Goal: Download file/media

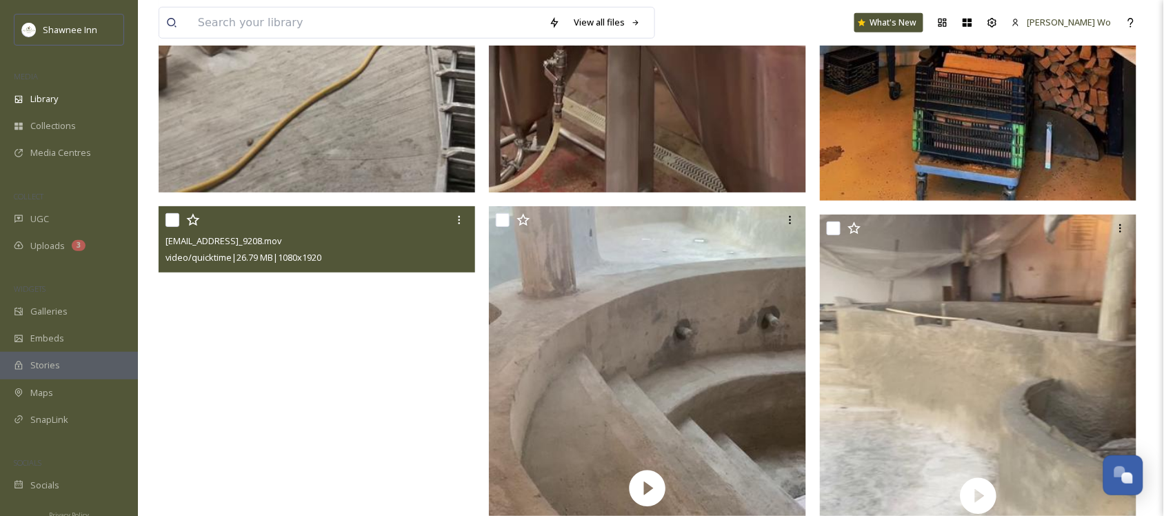
scroll to position [24308, 0]
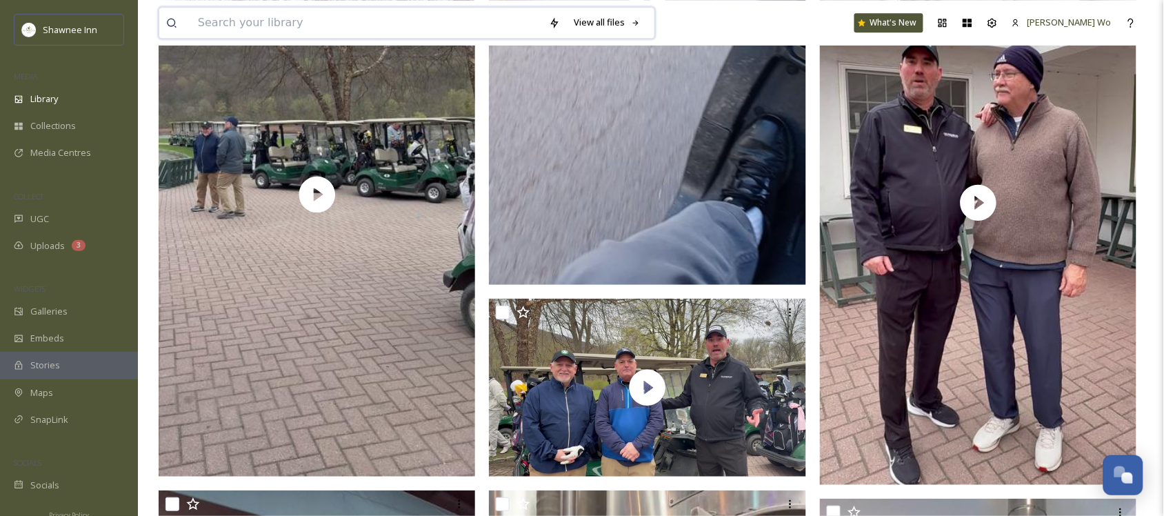
click at [294, 29] on input at bounding box center [366, 23] width 351 height 30
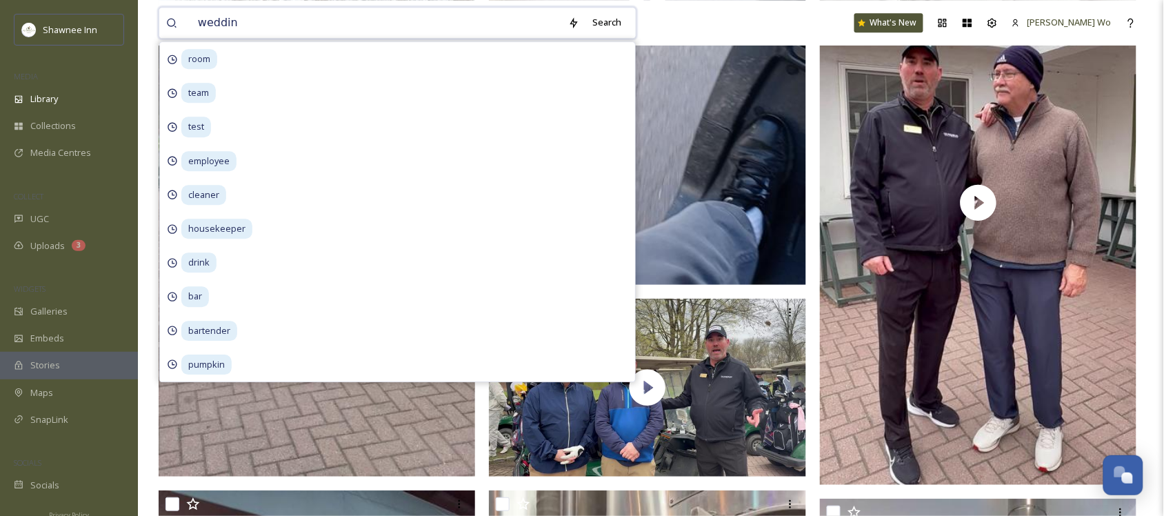
type input "wedding"
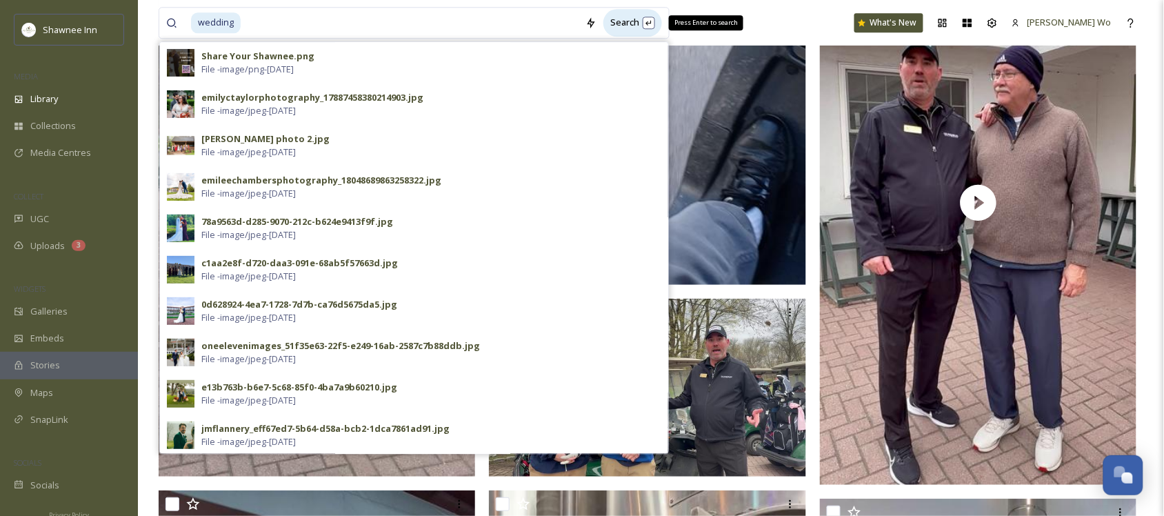
click at [652, 19] on div "Search Press Enter to search" at bounding box center [632, 22] width 59 height 27
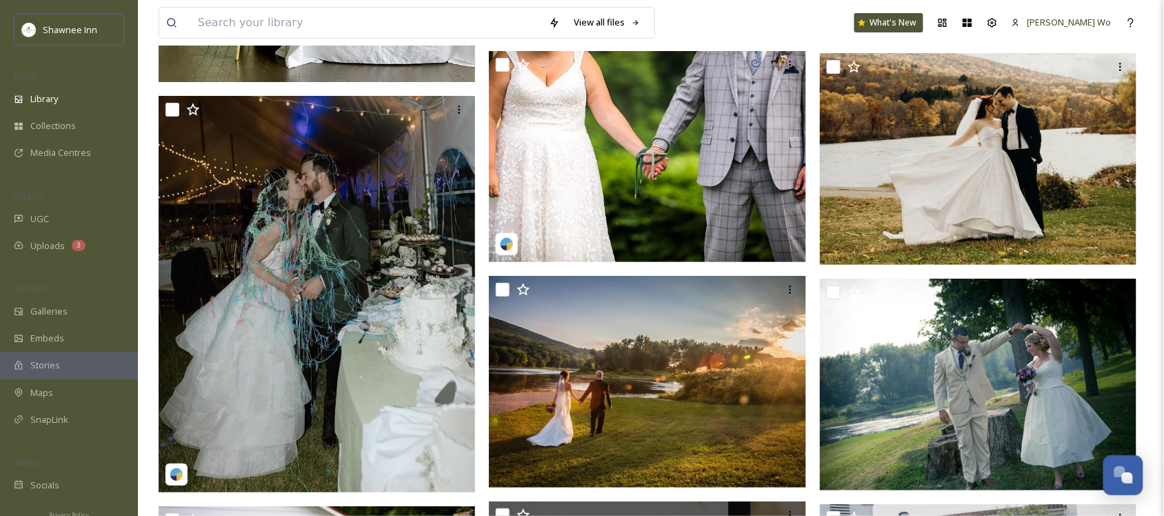
scroll to position [14136, 0]
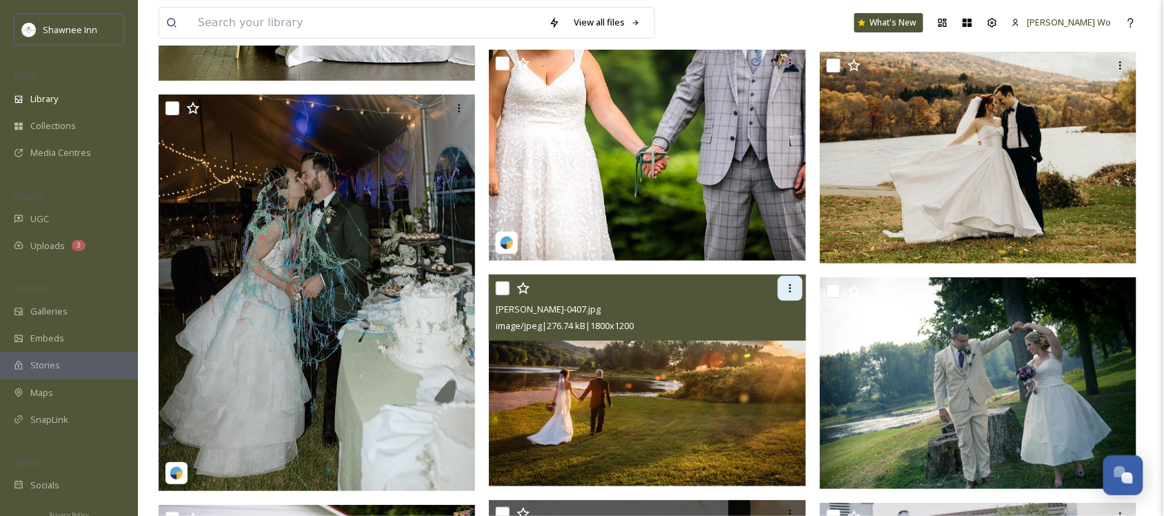
click at [788, 286] on icon at bounding box center [790, 288] width 11 height 11
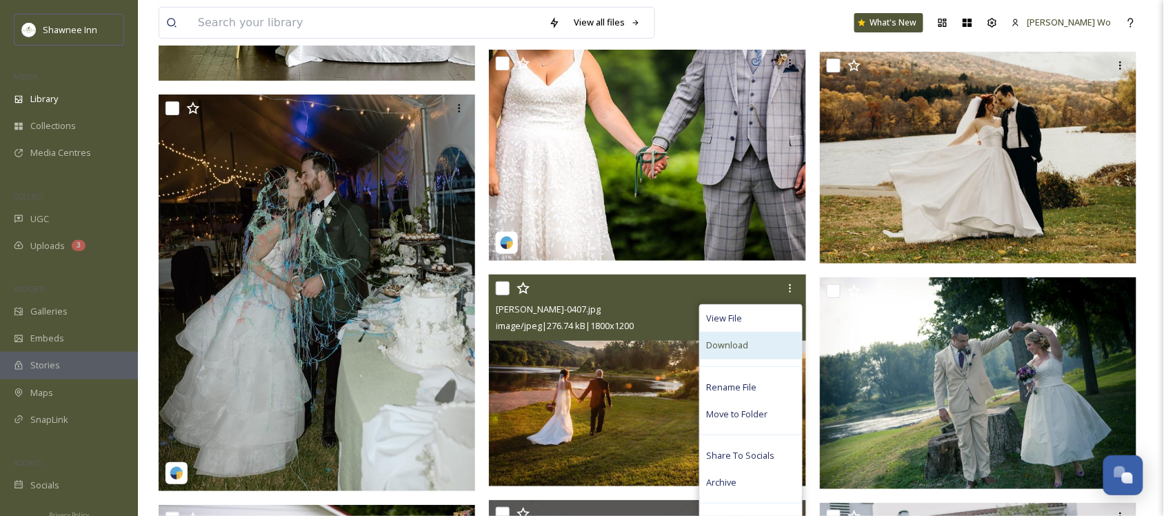
click at [752, 348] on div "Download" at bounding box center [751, 345] width 102 height 27
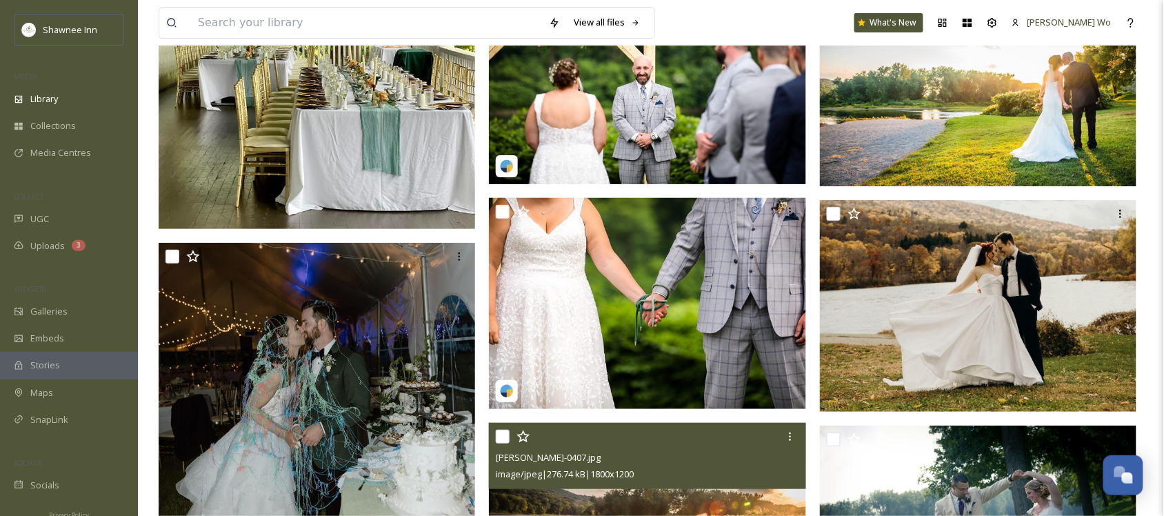
scroll to position [13964, 0]
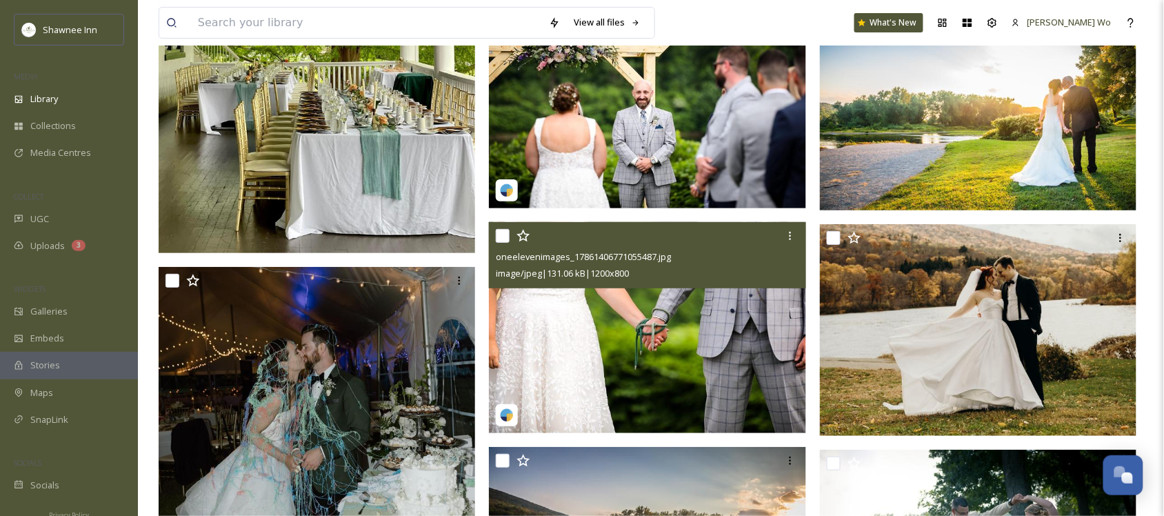
click at [745, 297] on img at bounding box center [647, 327] width 317 height 212
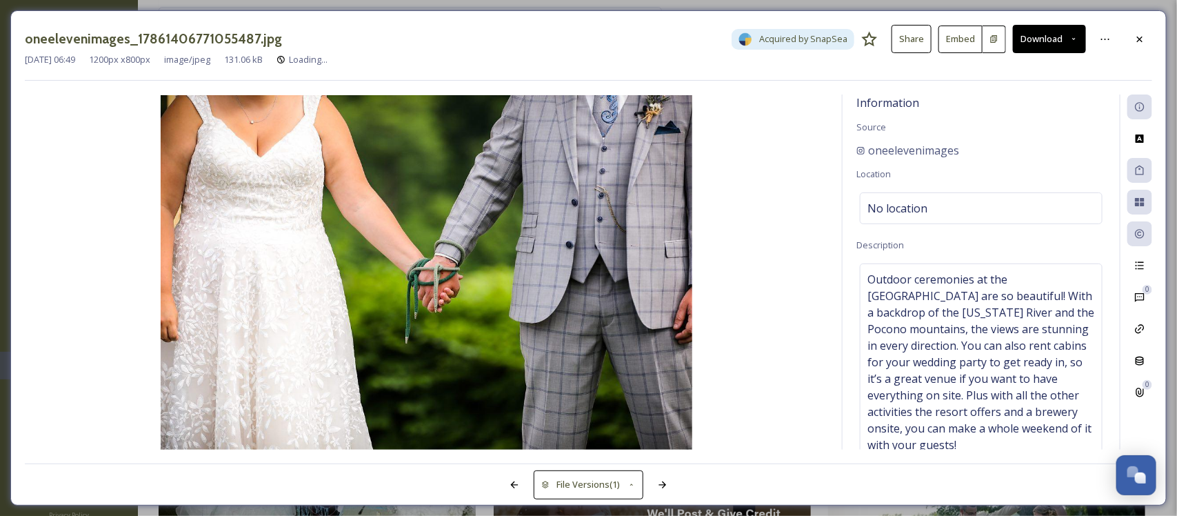
click at [1138, 32] on div at bounding box center [1139, 39] width 25 height 25
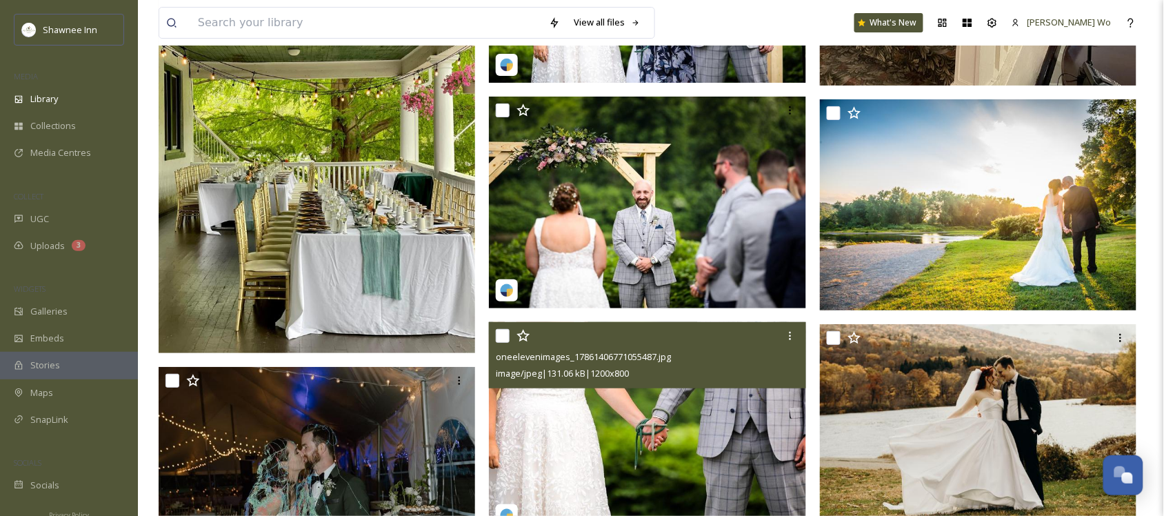
scroll to position [13792, 0]
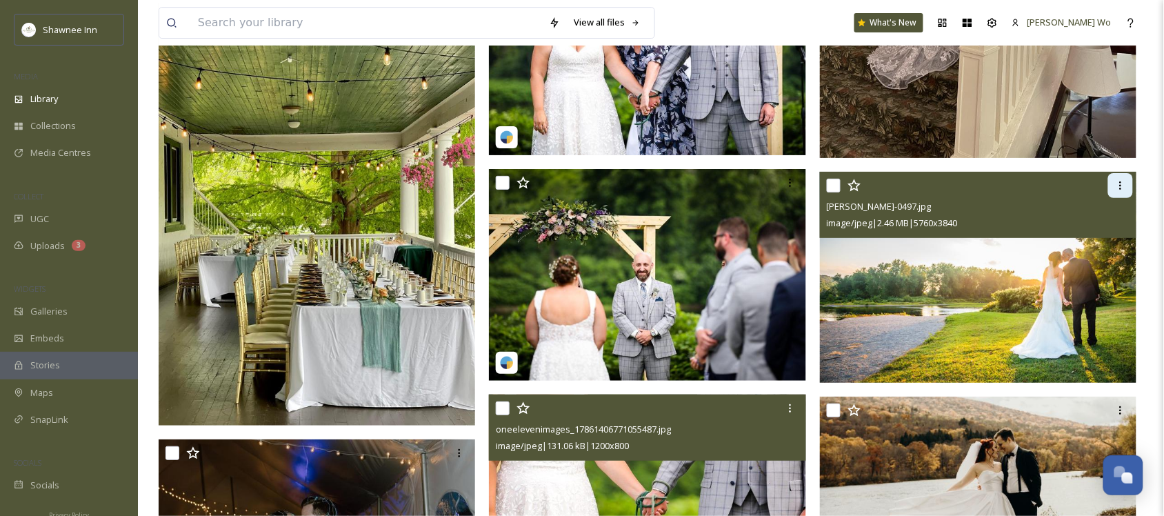
click at [1118, 192] on div at bounding box center [1120, 185] width 25 height 25
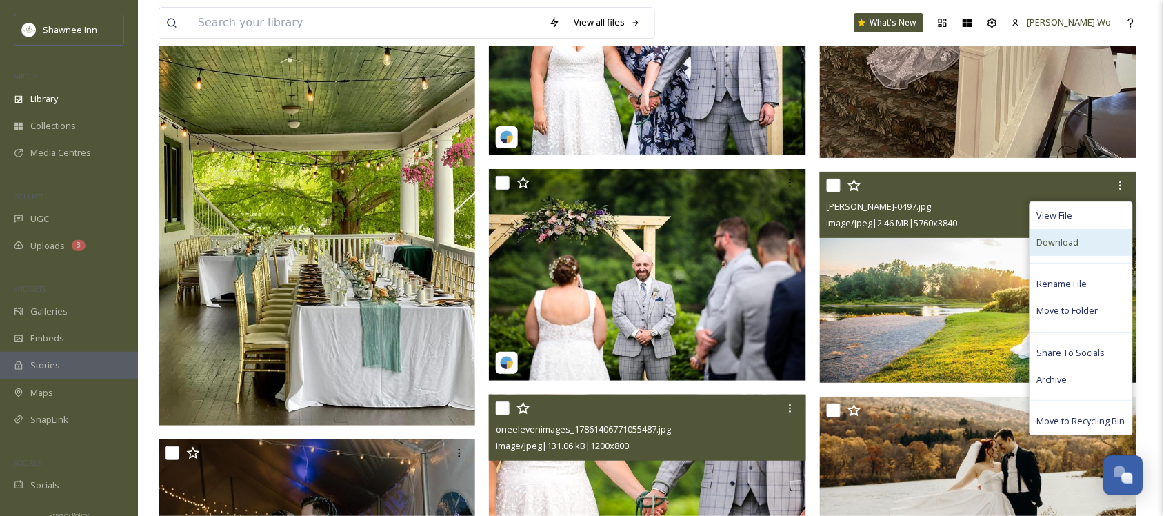
click at [1079, 241] on div "Download" at bounding box center [1081, 242] width 102 height 27
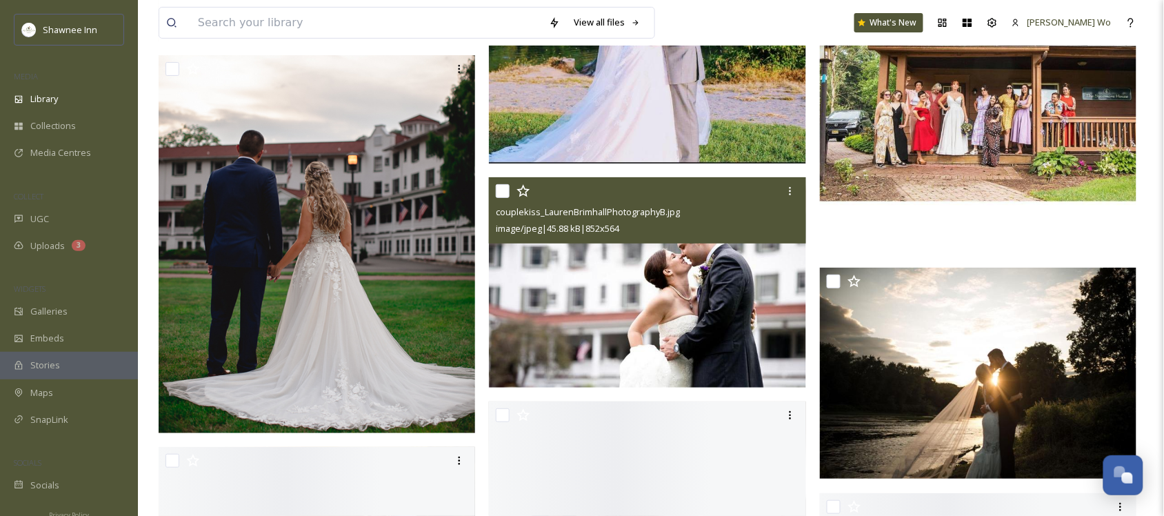
scroll to position [18791, 0]
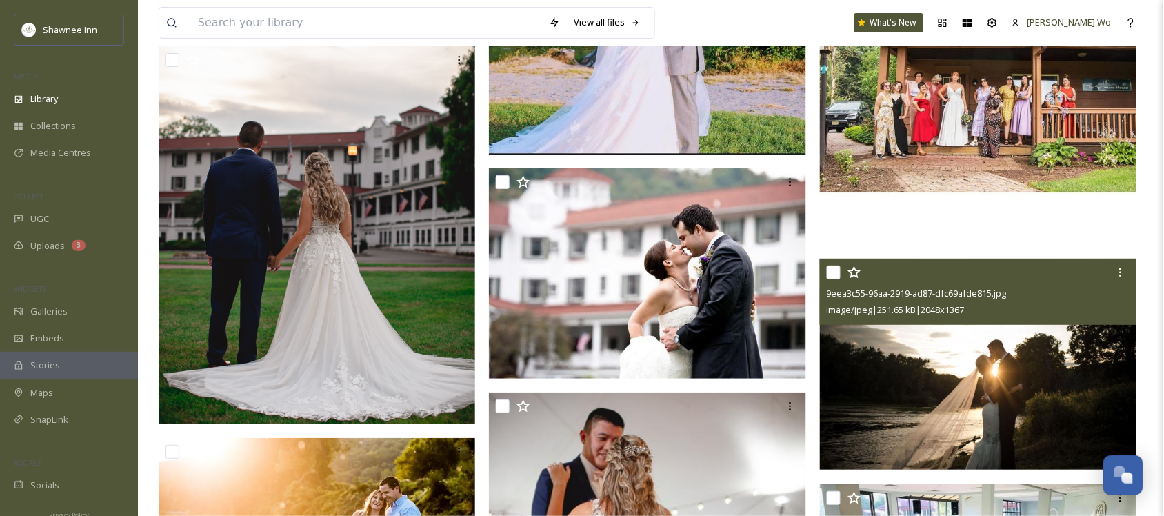
click at [924, 364] on img at bounding box center [978, 365] width 317 height 212
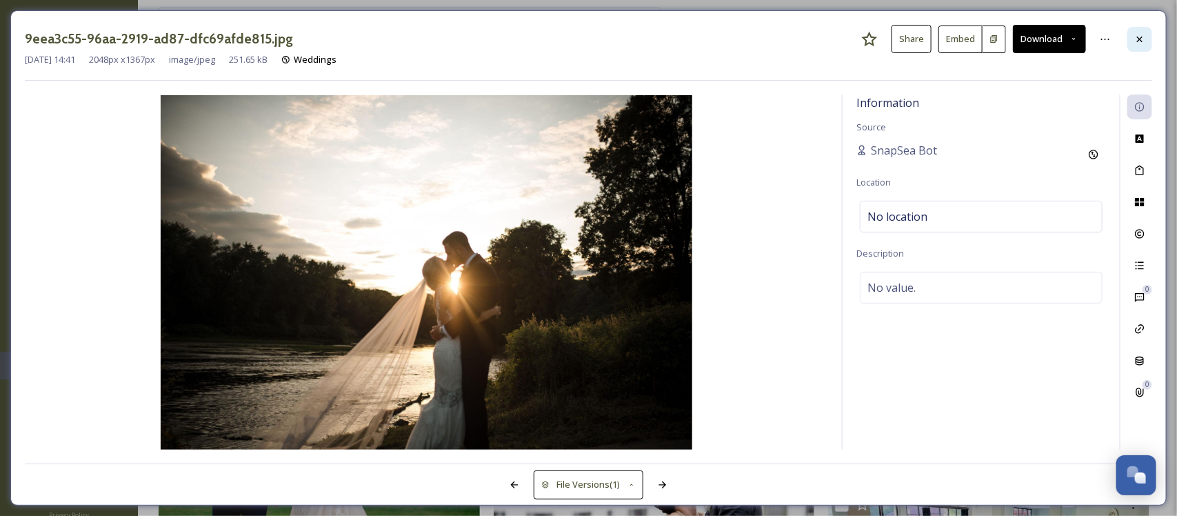
click at [1135, 32] on div at bounding box center [1139, 39] width 25 height 25
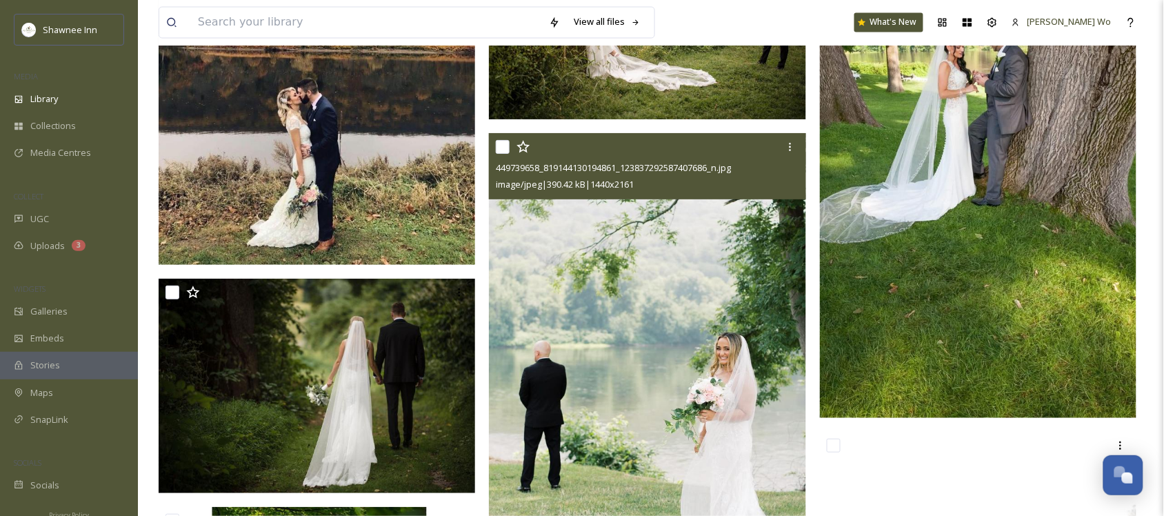
scroll to position [20946, 0]
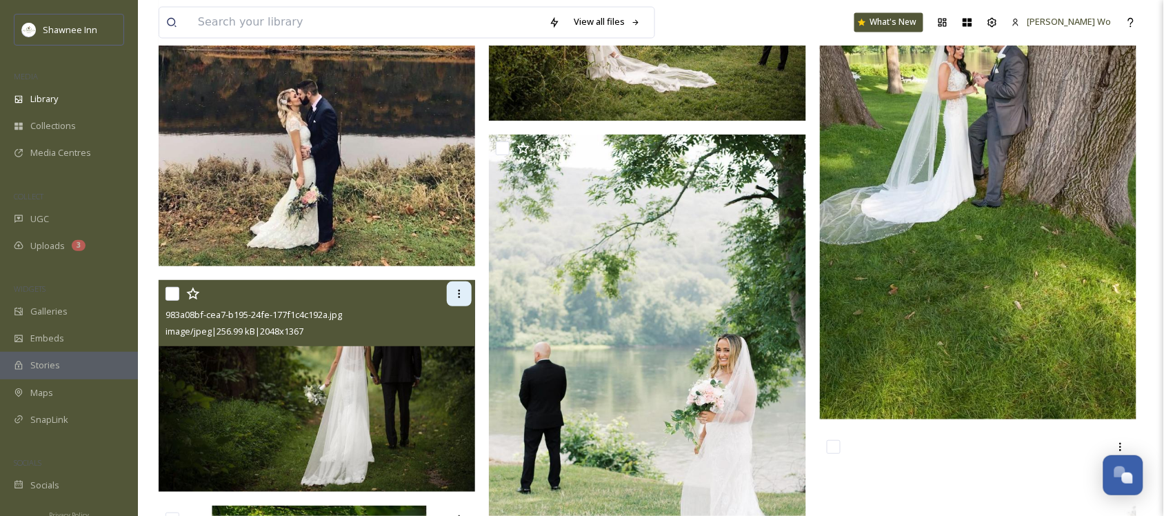
click at [455, 299] on icon at bounding box center [459, 293] width 11 height 11
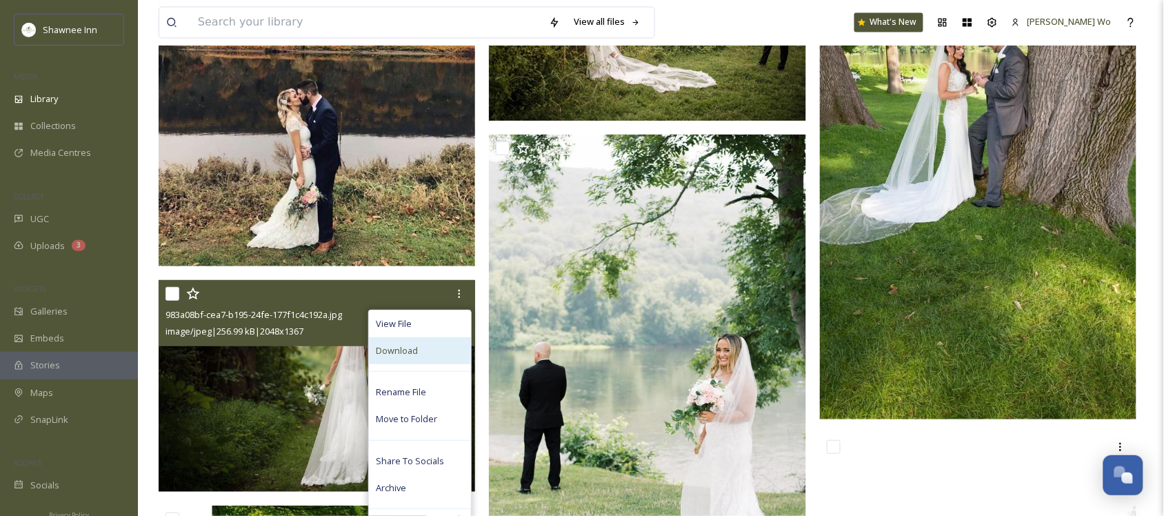
click at [443, 354] on div "Download" at bounding box center [420, 350] width 102 height 27
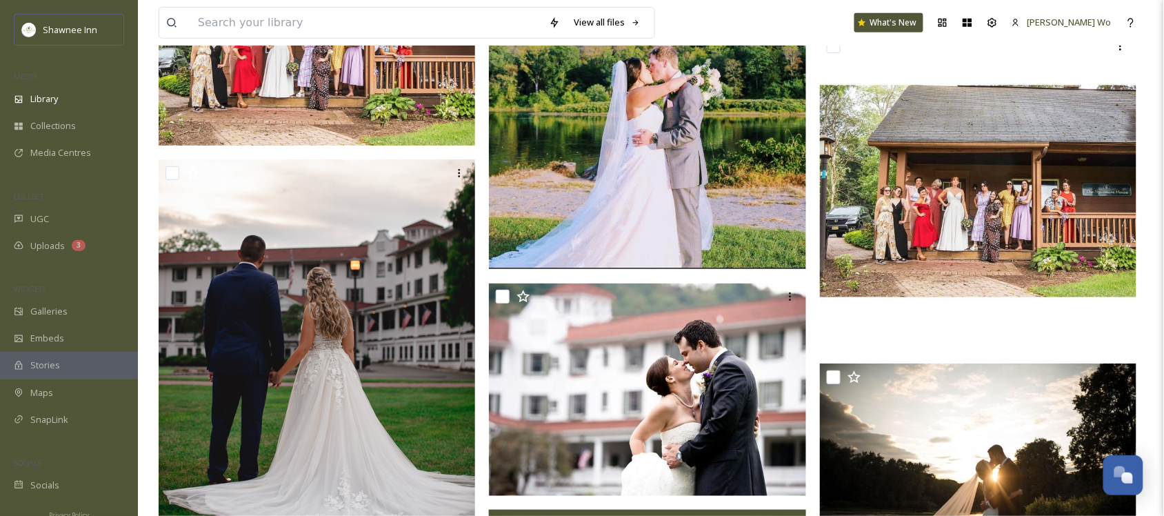
scroll to position [18791, 0]
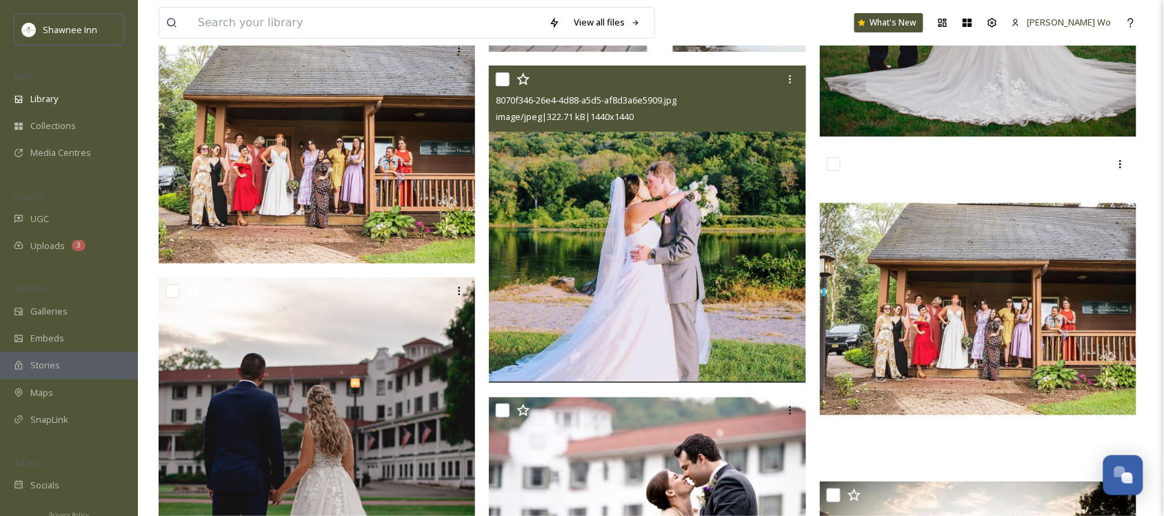
click at [745, 195] on img at bounding box center [647, 224] width 317 height 317
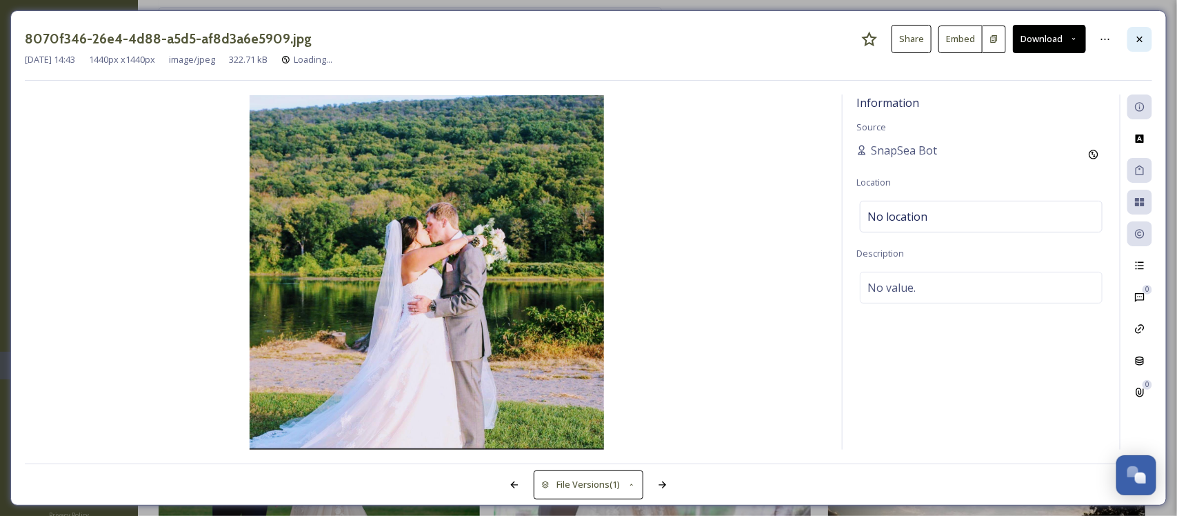
click at [1132, 43] on div at bounding box center [1139, 39] width 25 height 25
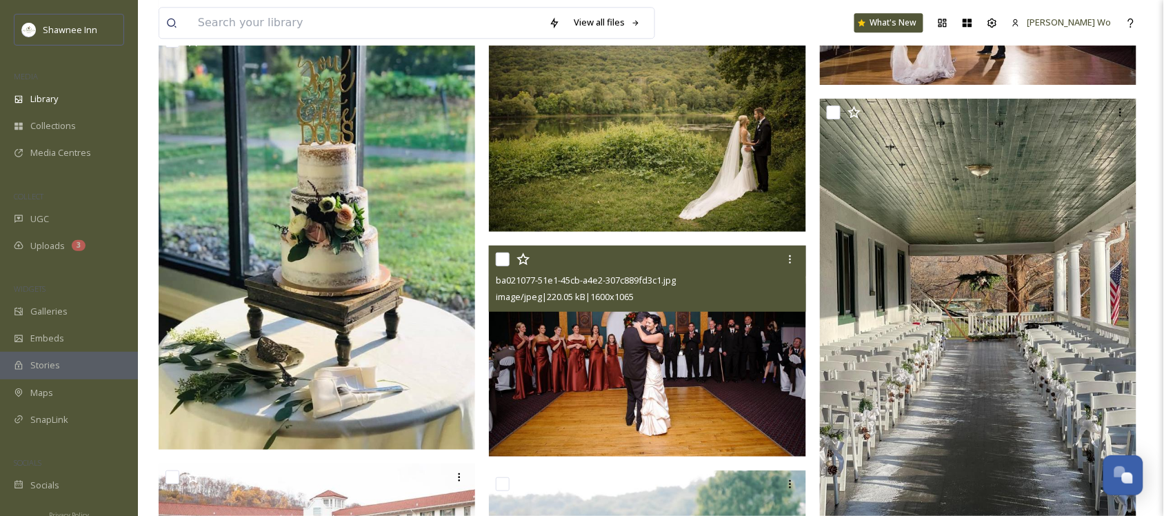
scroll to position [19567, 0]
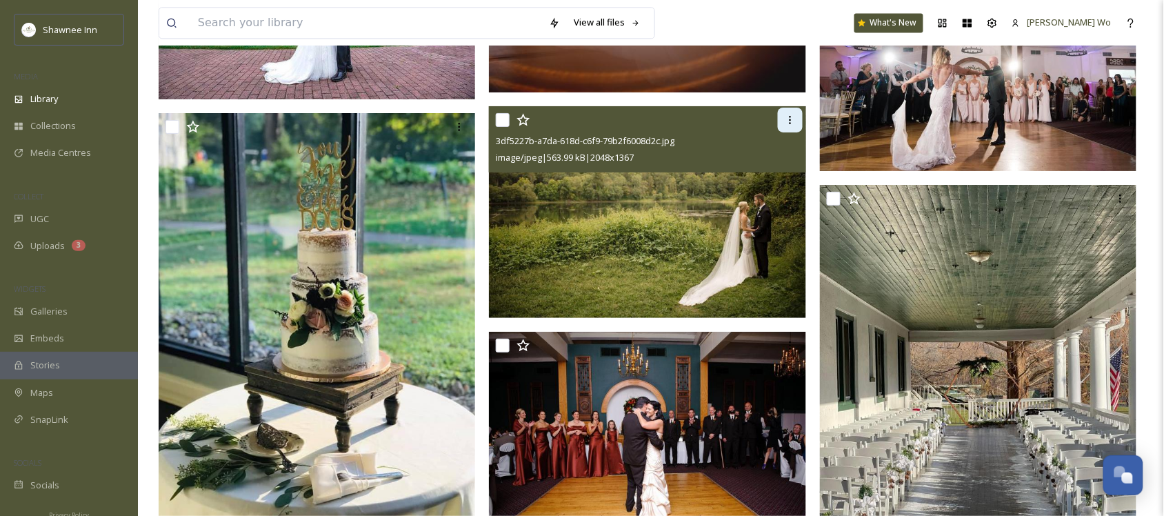
click at [794, 121] on icon at bounding box center [790, 119] width 11 height 11
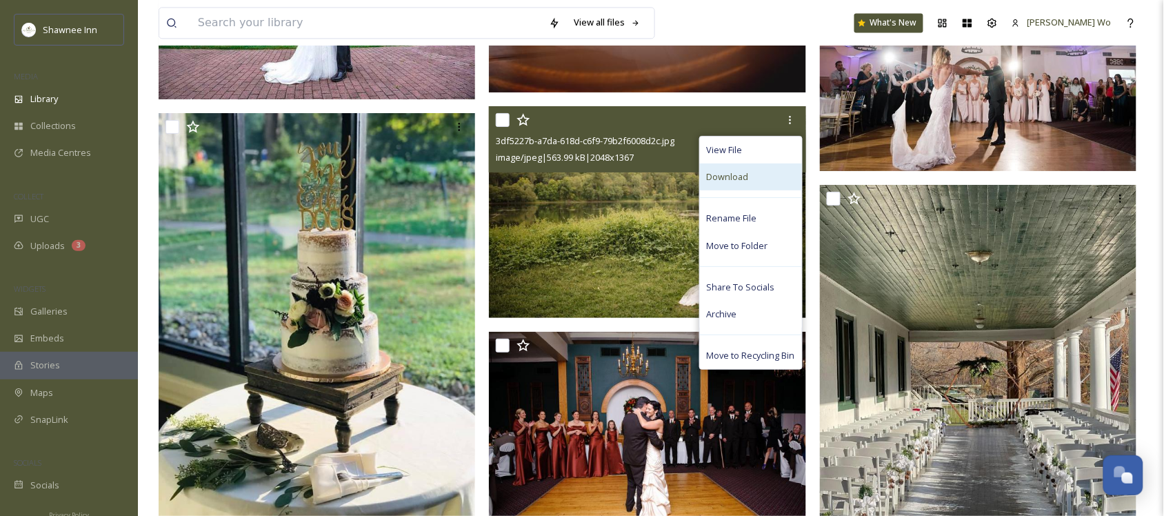
click at [761, 179] on div "Download" at bounding box center [751, 176] width 102 height 27
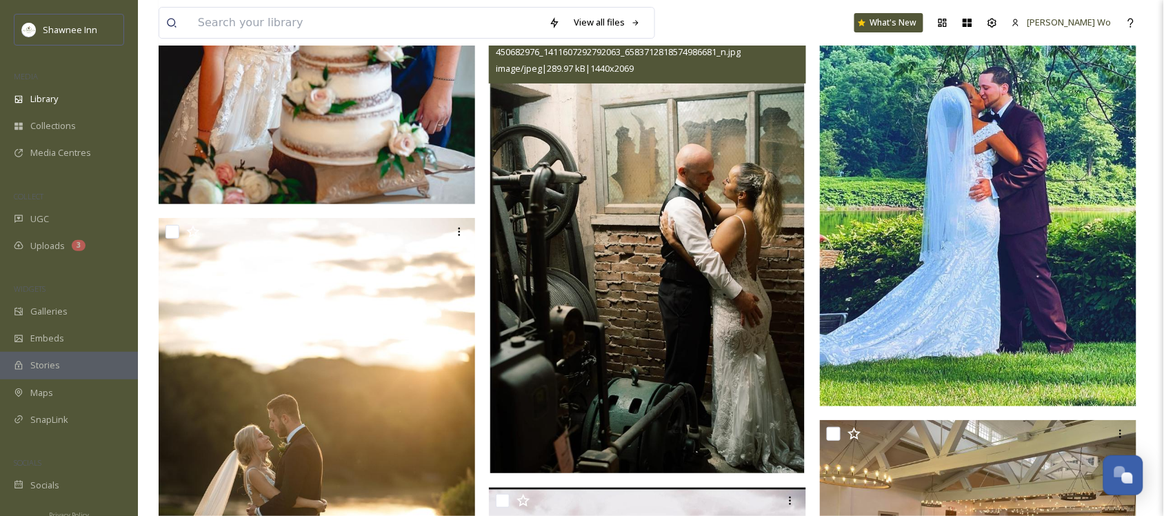
scroll to position [26290, 0]
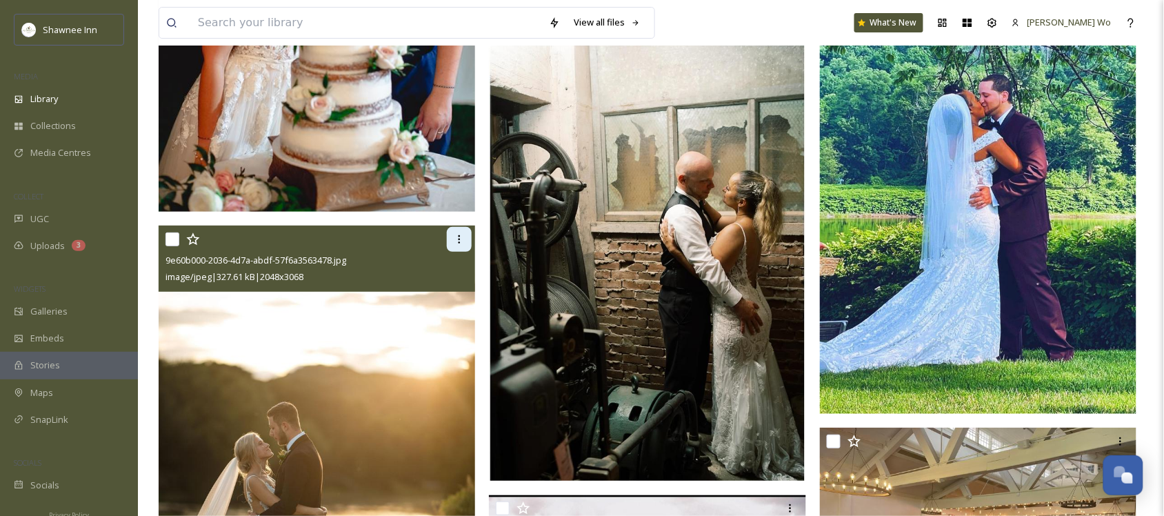
click at [456, 236] on icon at bounding box center [459, 239] width 11 height 11
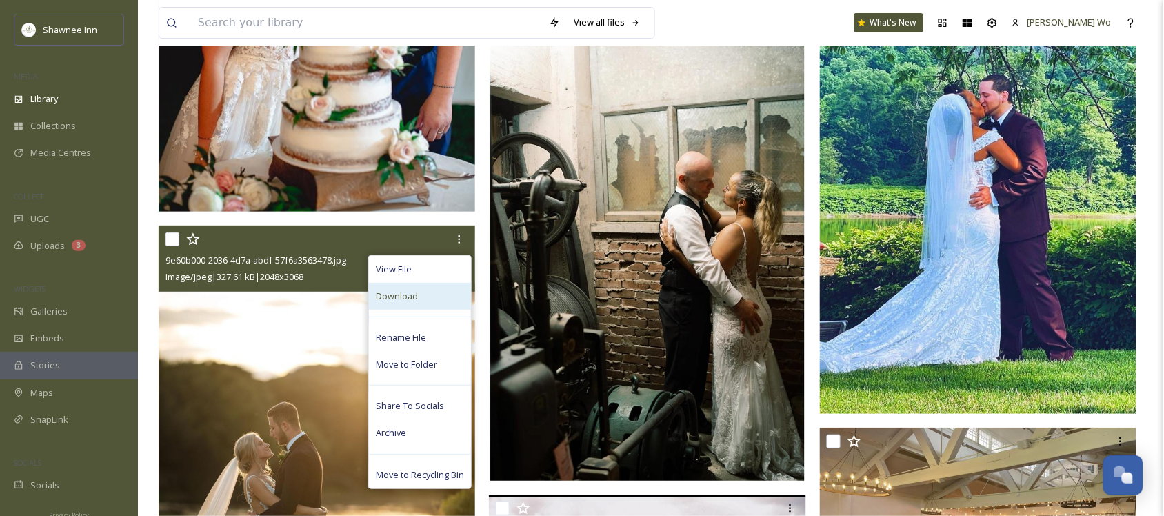
click at [447, 288] on div "Download" at bounding box center [420, 296] width 102 height 27
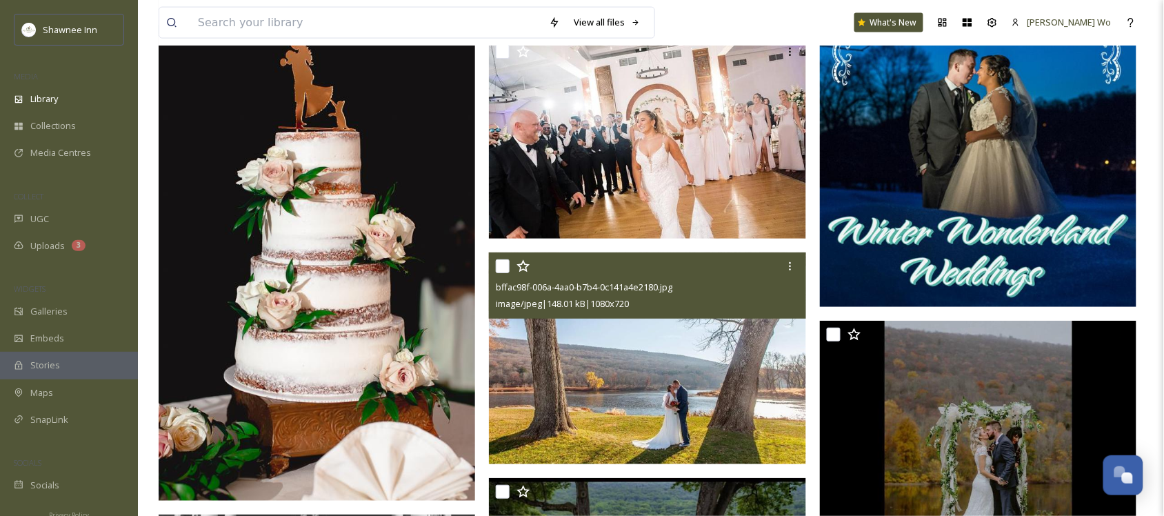
scroll to position [27238, 0]
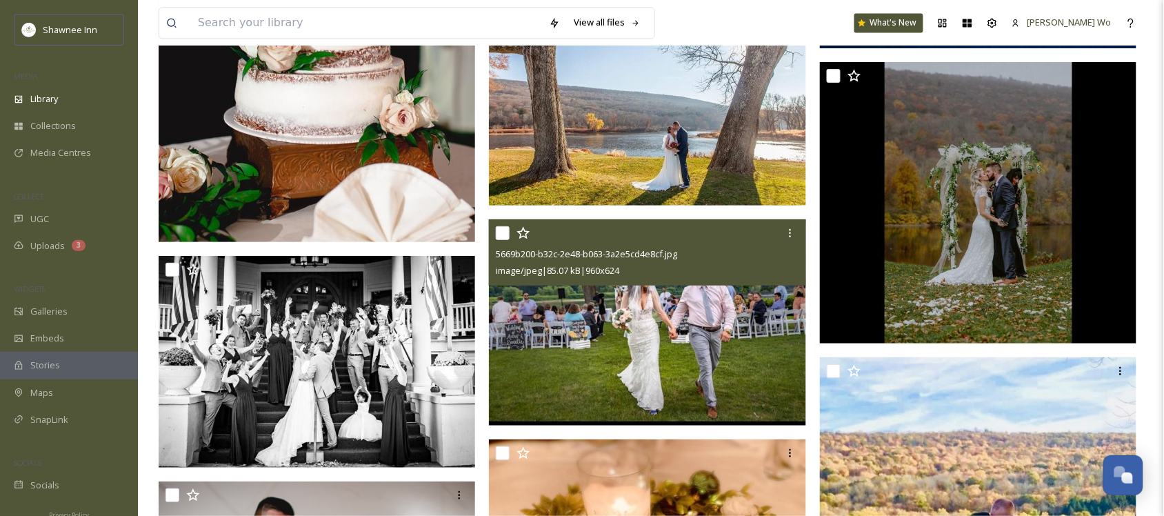
click at [719, 374] on img at bounding box center [647, 322] width 317 height 206
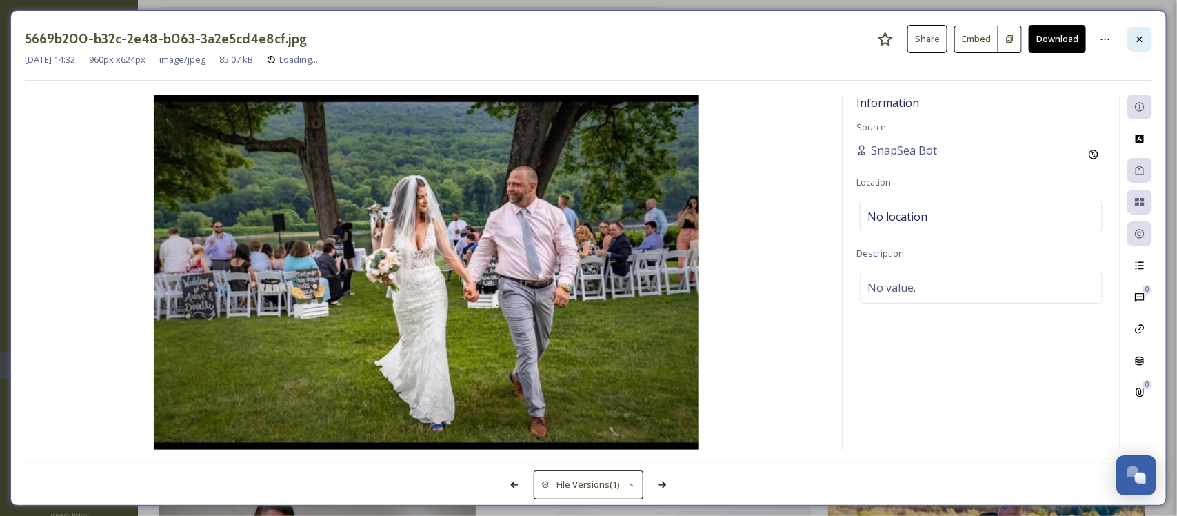
click at [1142, 39] on icon at bounding box center [1139, 39] width 11 height 11
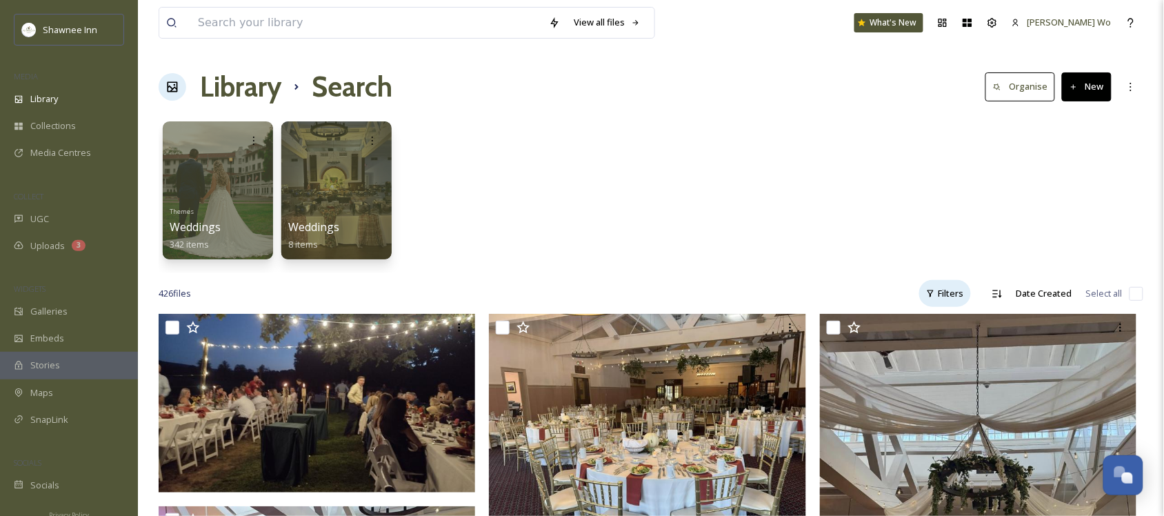
click at [939, 291] on div "Filters" at bounding box center [945, 293] width 52 height 27
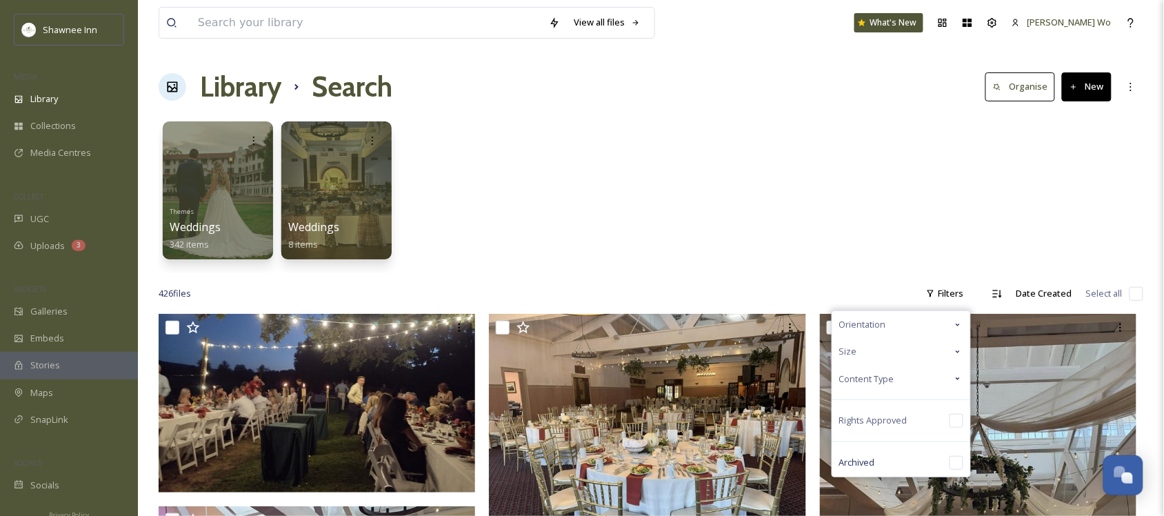
click at [907, 329] on div "Orientation" at bounding box center [901, 324] width 138 height 27
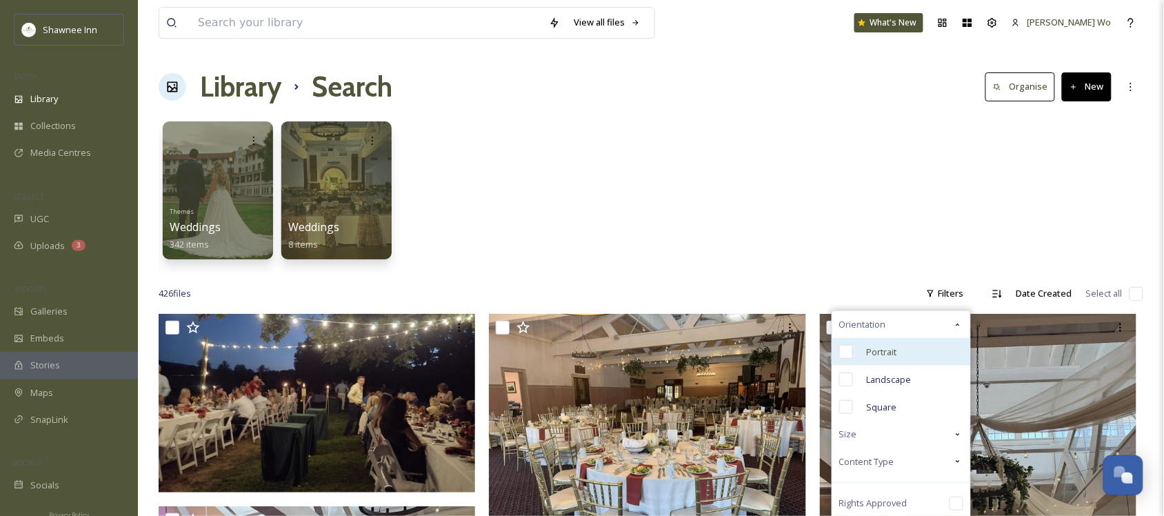
click at [887, 349] on span "Portrait" at bounding box center [882, 351] width 30 height 13
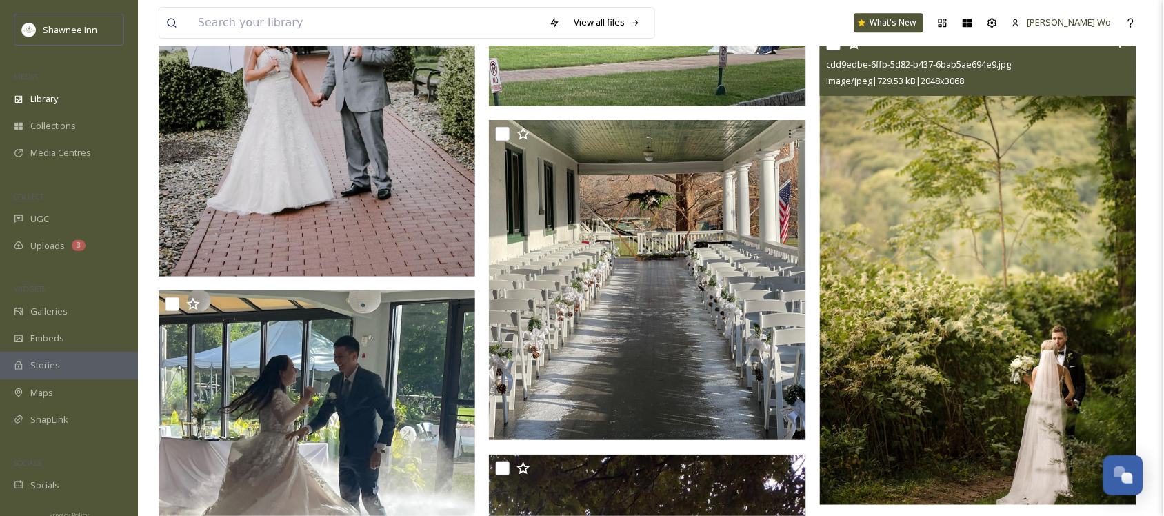
scroll to position [7499, 0]
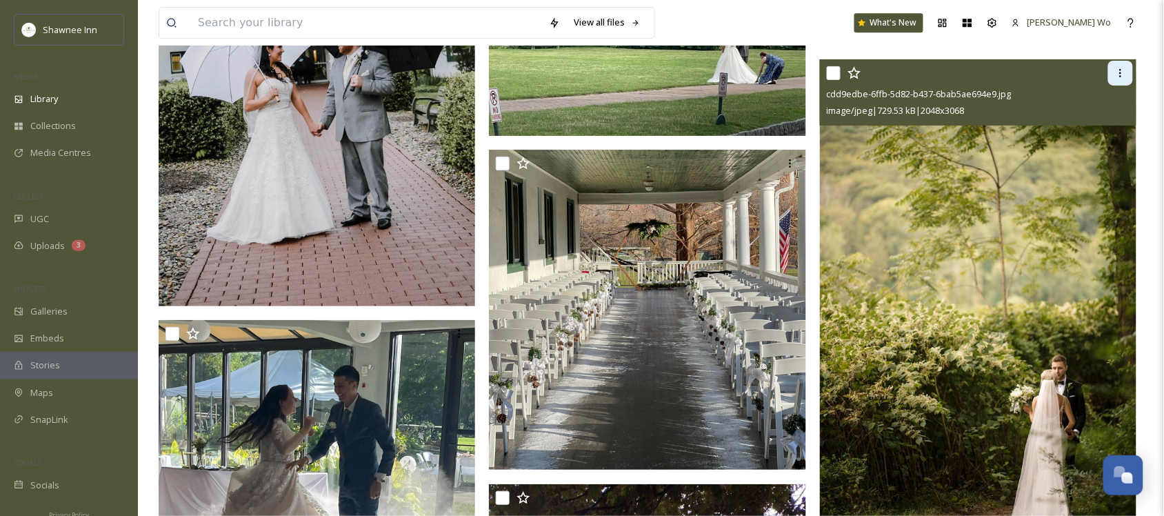
click at [1118, 71] on icon at bounding box center [1120, 73] width 11 height 11
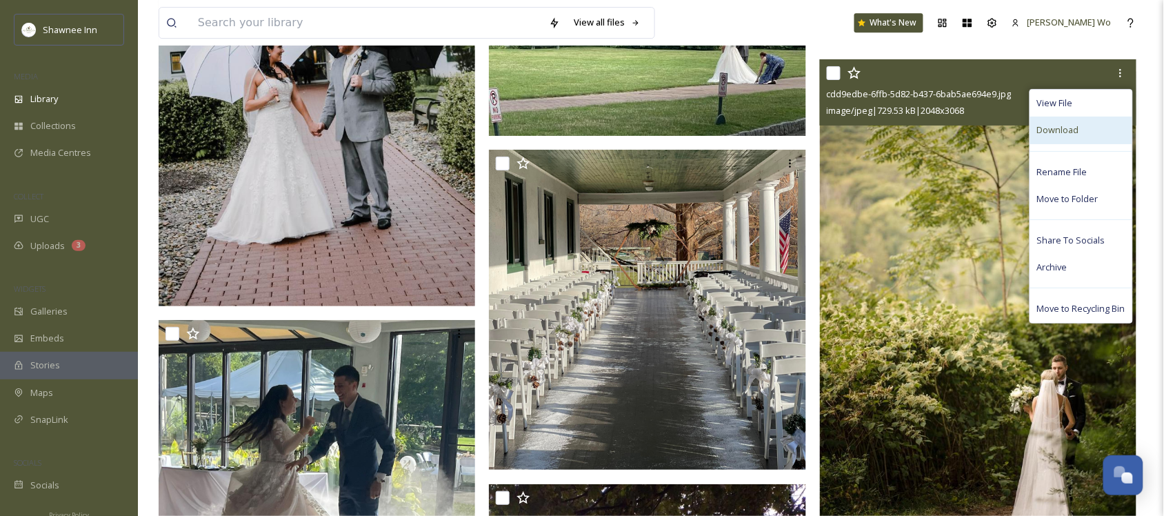
click at [1074, 124] on span "Download" at bounding box center [1058, 129] width 42 height 13
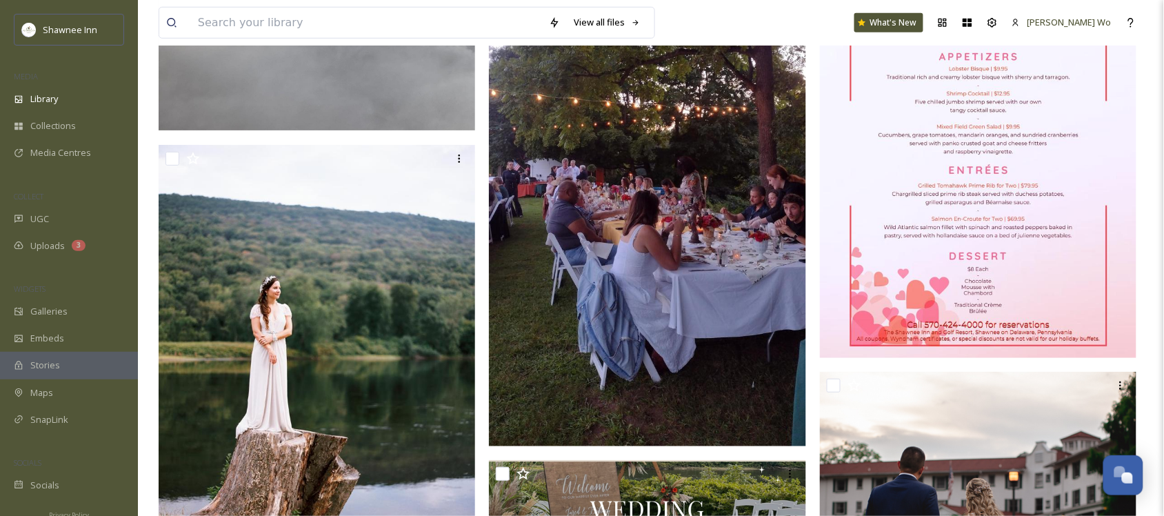
scroll to position [8103, 0]
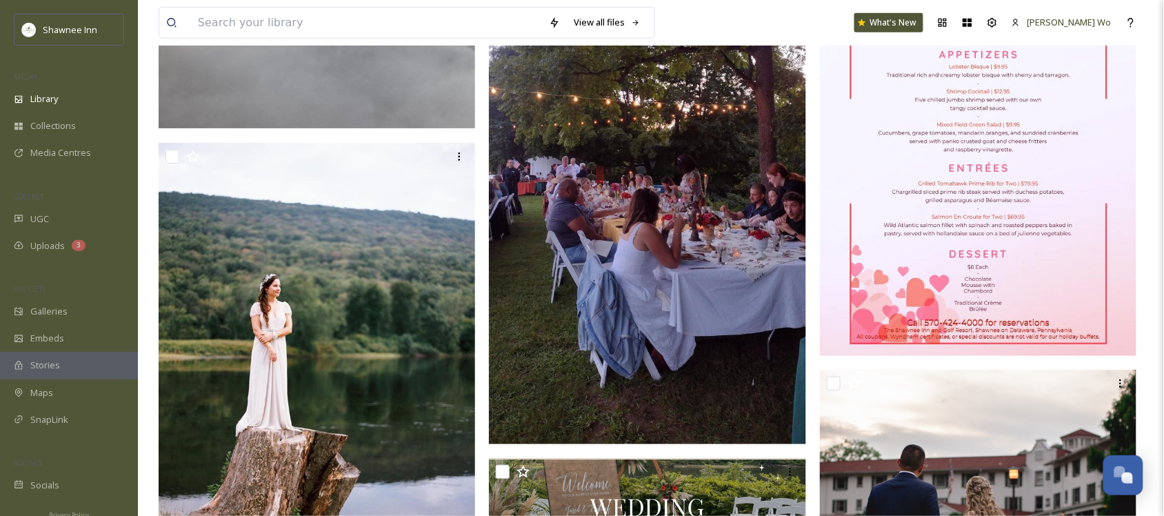
click at [659, 264] on img at bounding box center [647, 162] width 317 height 563
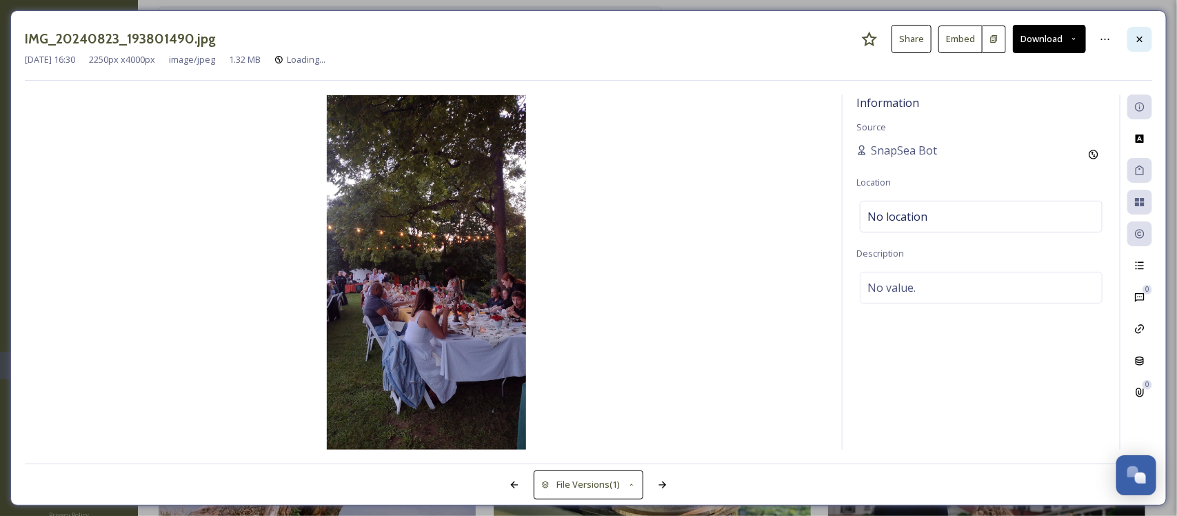
click at [1142, 30] on div at bounding box center [1139, 39] width 25 height 25
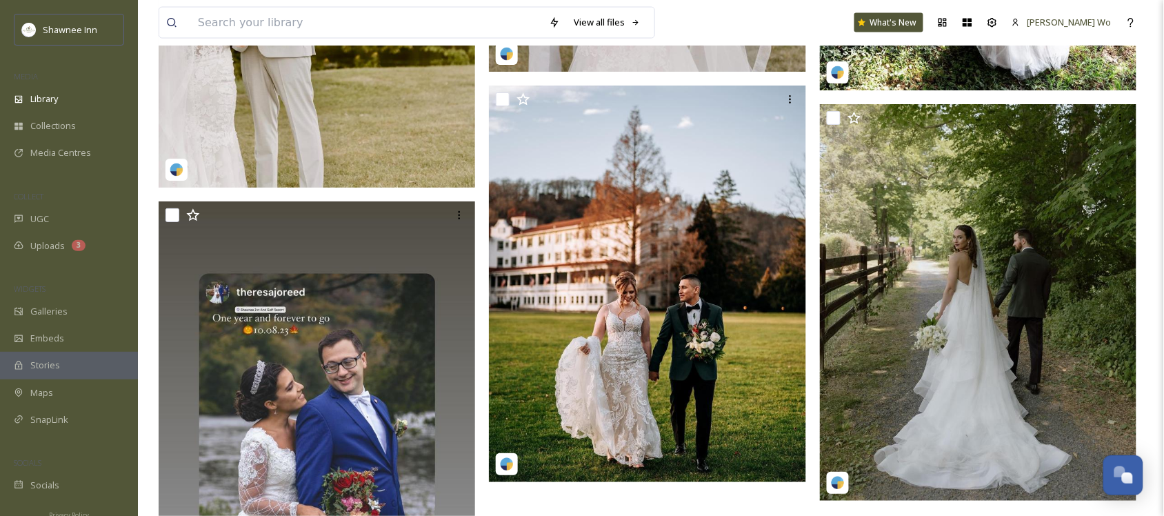
scroll to position [20860, 0]
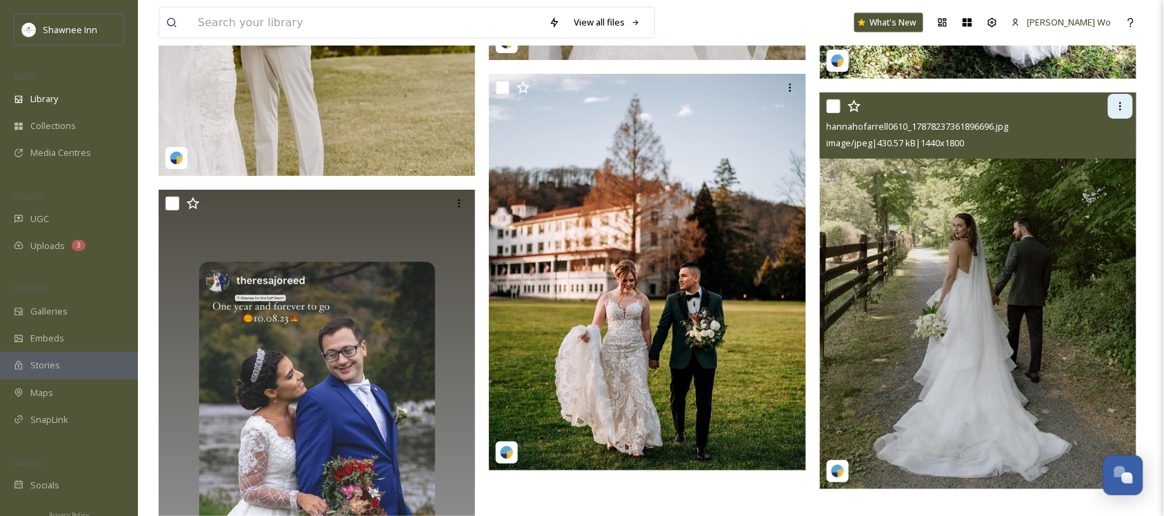
click at [1126, 101] on icon at bounding box center [1120, 106] width 11 height 11
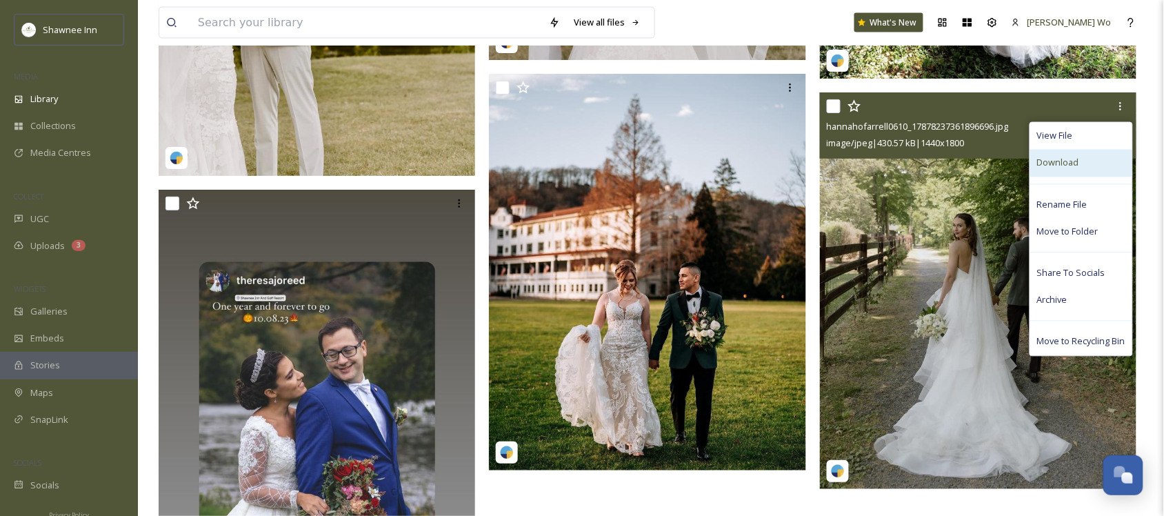
click at [1094, 156] on div "Download" at bounding box center [1081, 163] width 102 height 27
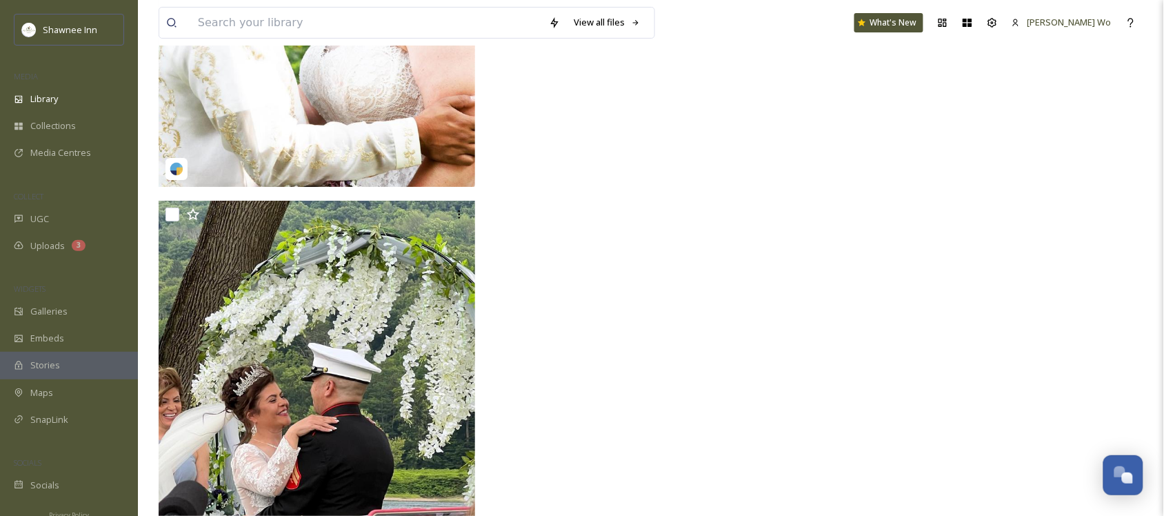
scroll to position [21938, 0]
